Goal: Transaction & Acquisition: Purchase product/service

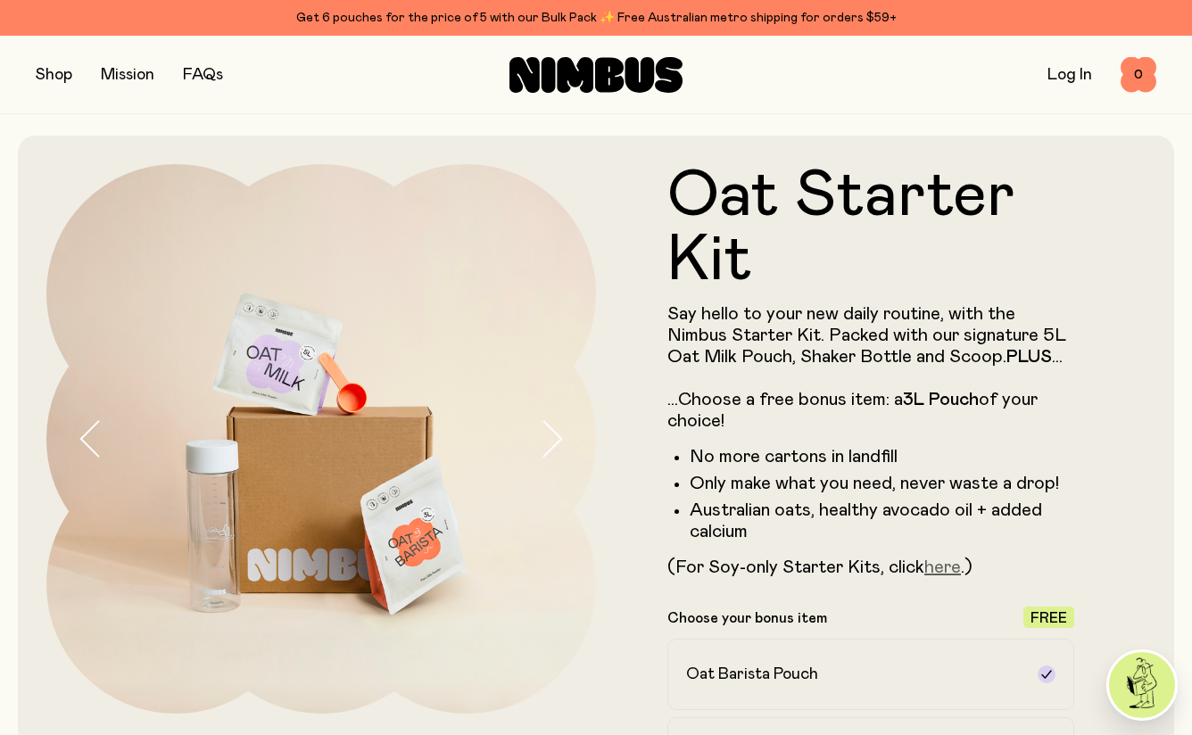
click at [953, 571] on link "here" at bounding box center [942, 567] width 37 height 18
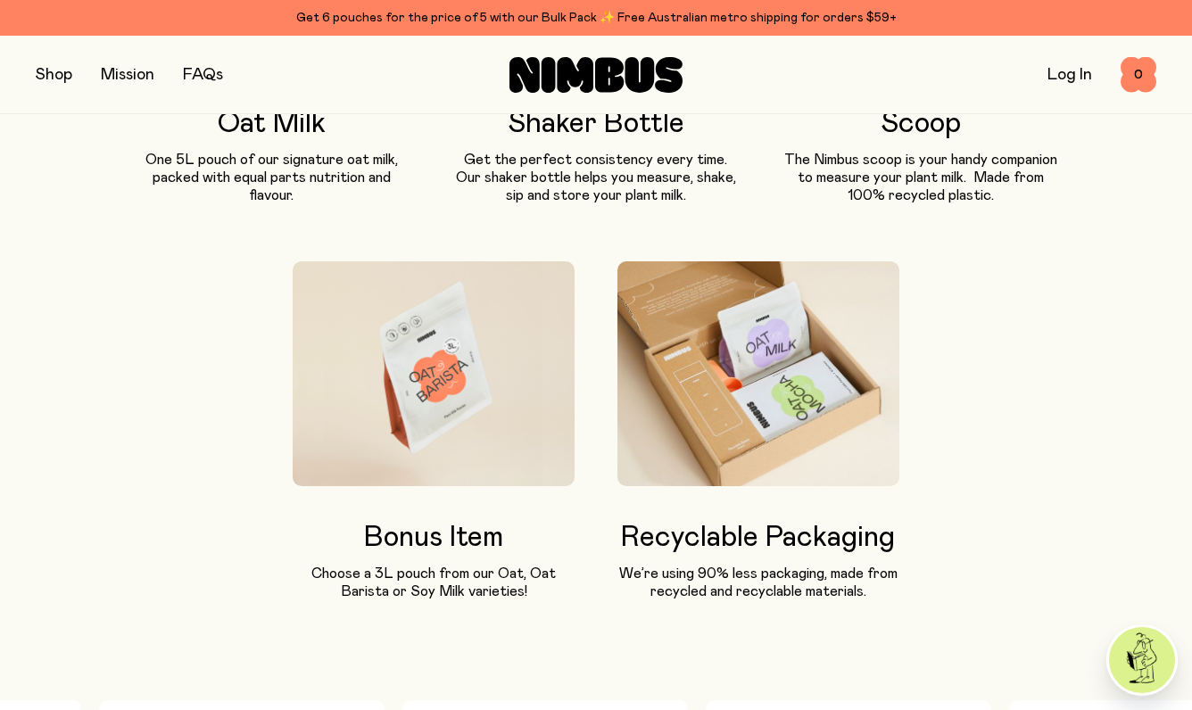
scroll to position [1457, 0]
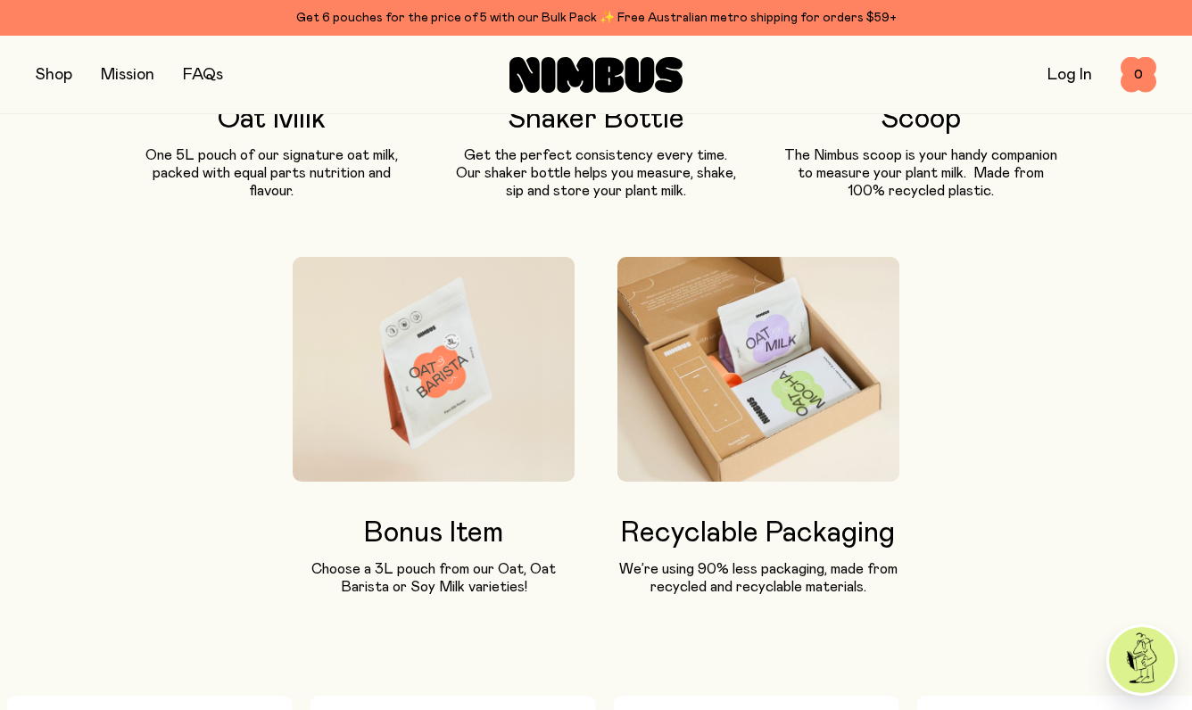
click at [58, 82] on button "button" at bounding box center [54, 74] width 37 height 25
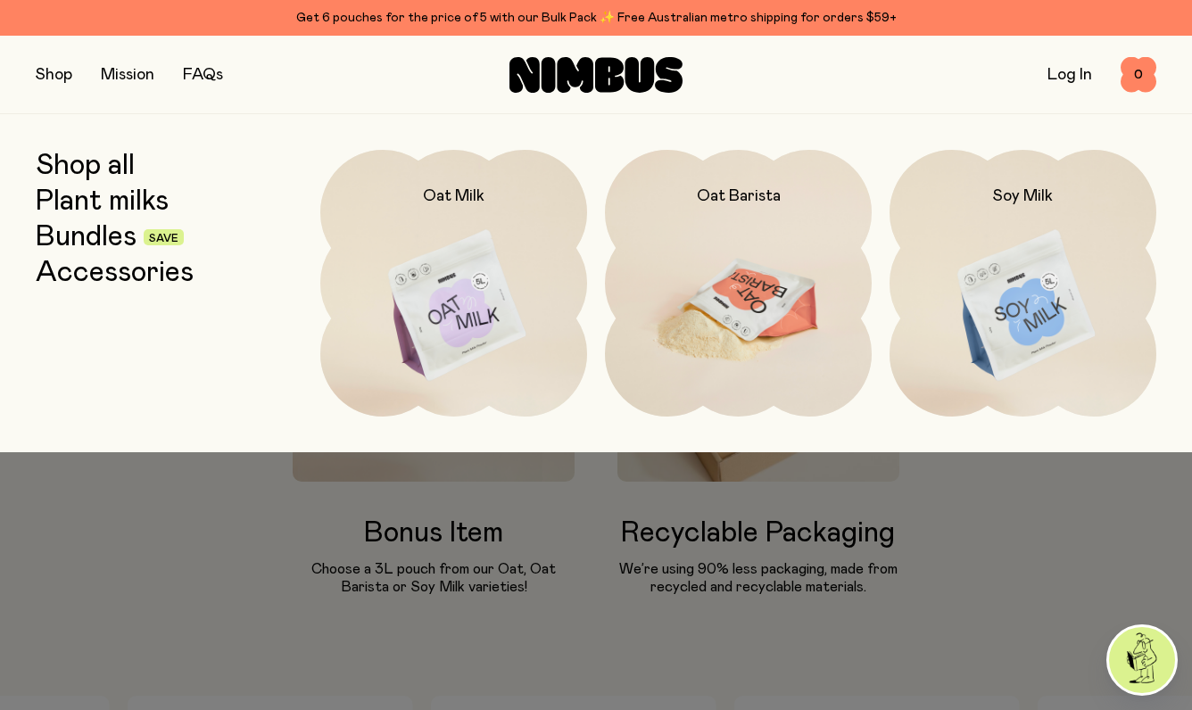
click at [759, 310] on img at bounding box center [738, 306] width 267 height 313
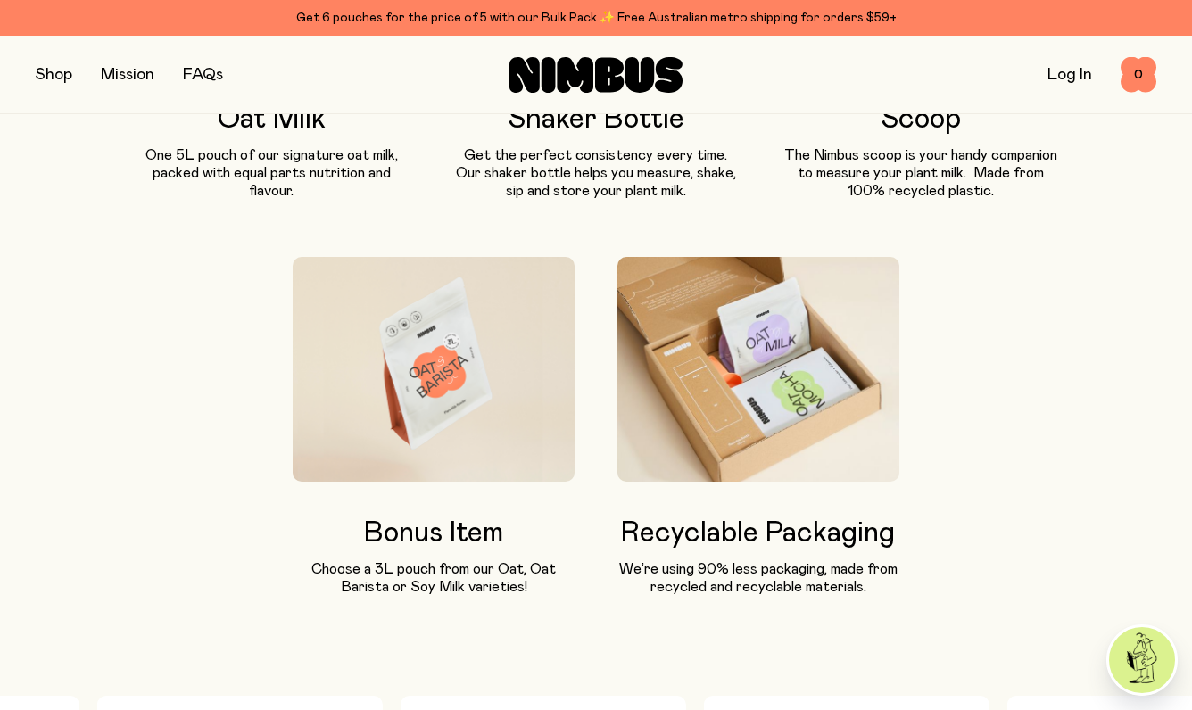
drag, startPoint x: 853, startPoint y: 315, endPoint x: 909, endPoint y: 315, distance: 56.2
click at [909, 315] on div at bounding box center [596, 355] width 1192 height 710
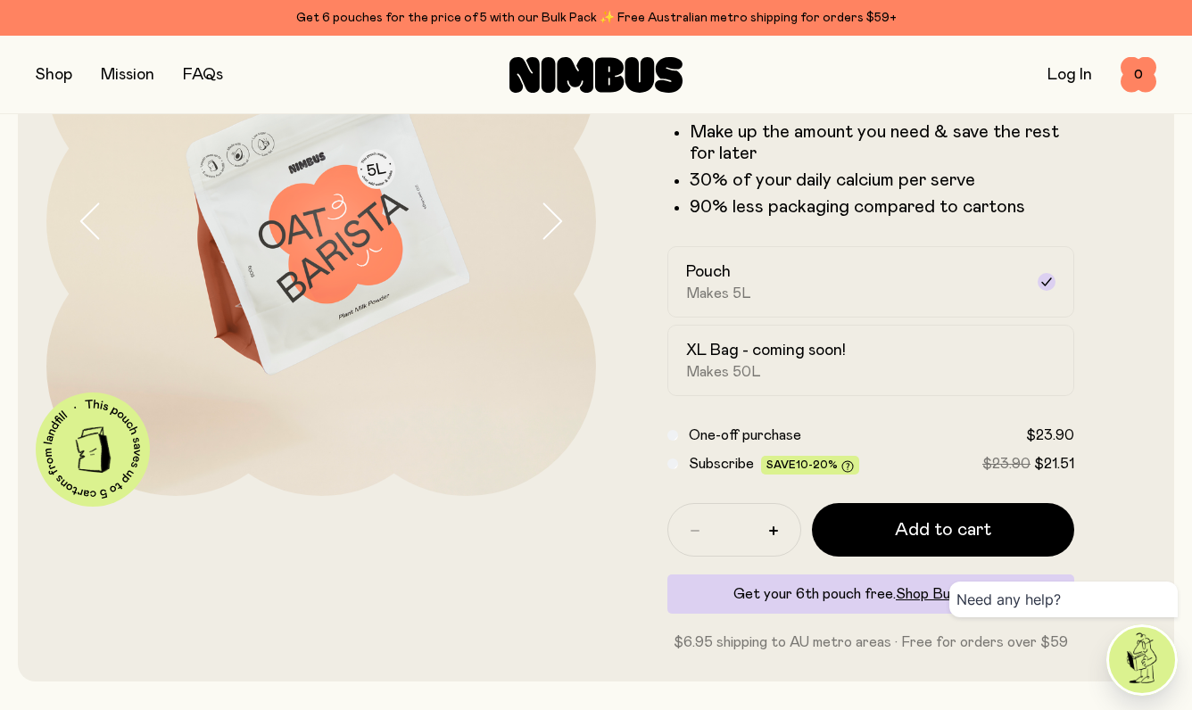
scroll to position [218, 0]
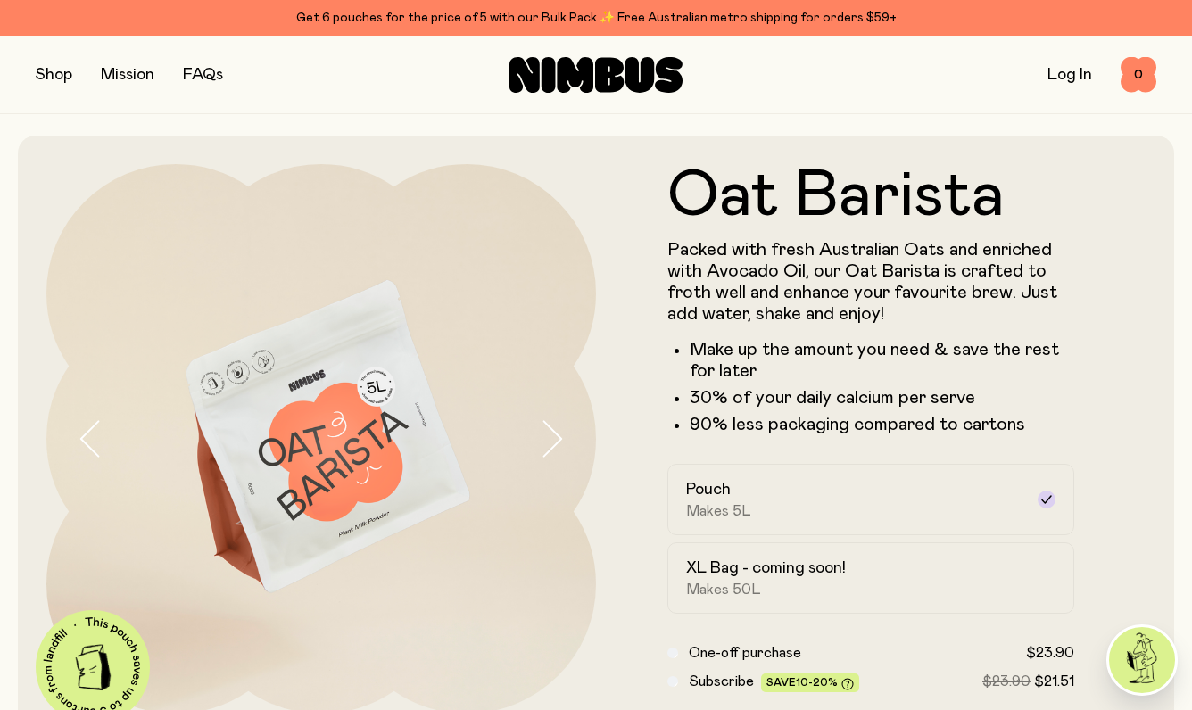
scroll to position [218, 0]
